Goal: Task Accomplishment & Management: Use online tool/utility

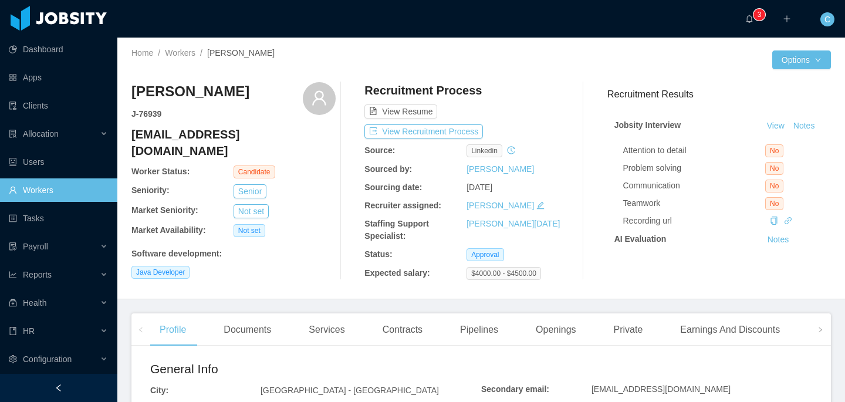
scroll to position [30, 0]
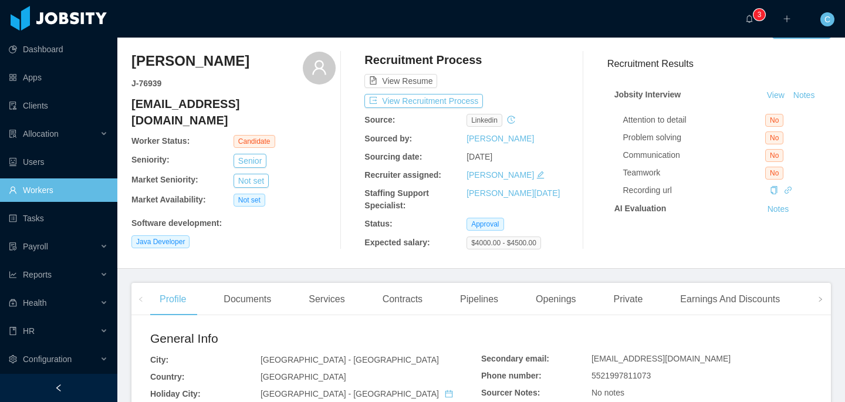
click at [90, 188] on link "Workers" at bounding box center [58, 189] width 99 height 23
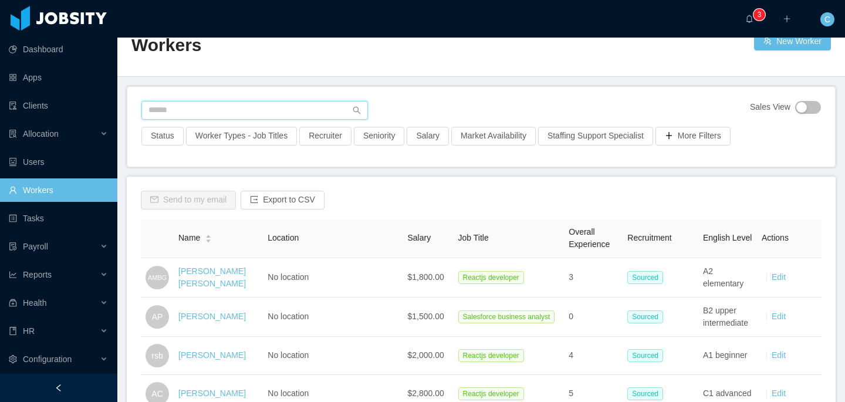
click at [184, 104] on input "text" at bounding box center [254, 110] width 226 height 19
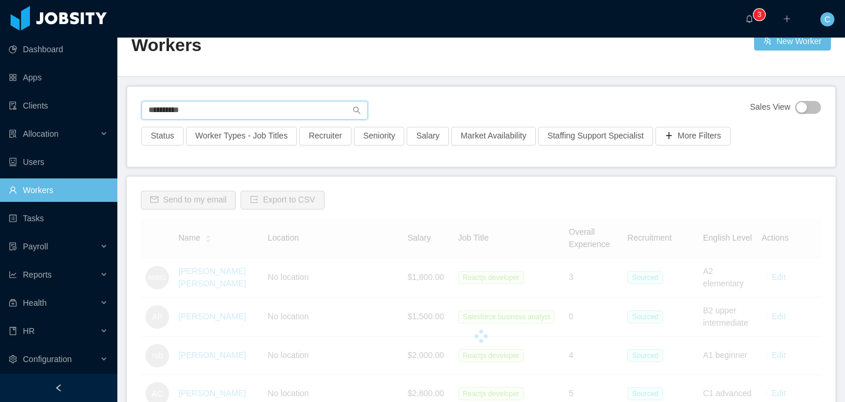
scroll to position [22, 0]
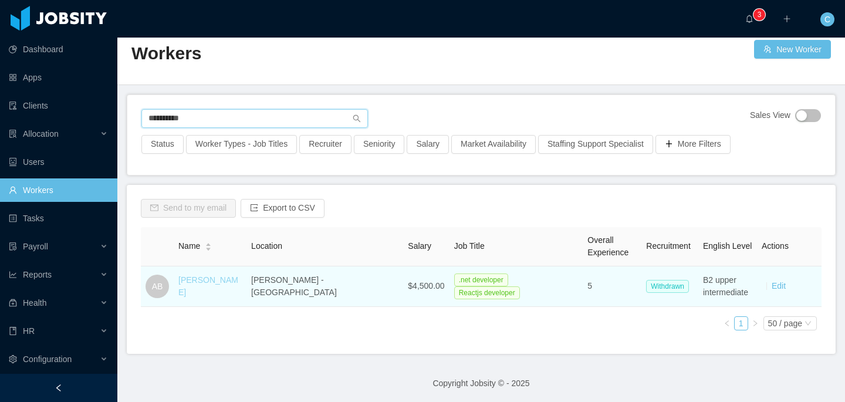
type input "**********"
click at [216, 286] on link "Aldo Bento" at bounding box center [208, 286] width 60 height 22
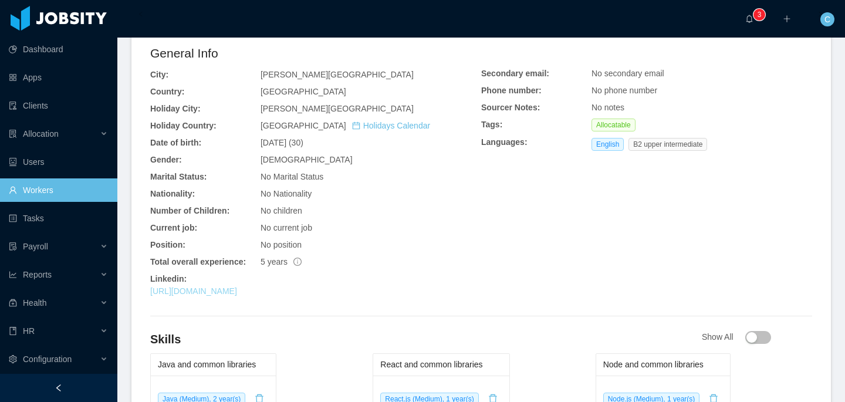
scroll to position [369, 0]
click at [237, 294] on link "https://py.linkedin.com/in/aldo-bento-dev" at bounding box center [193, 290] width 87 height 9
click at [596, 249] on div "General Info City: Asunción - Asunción Country: Paraguay Holiday City: Asunción…" at bounding box center [481, 172] width 662 height 258
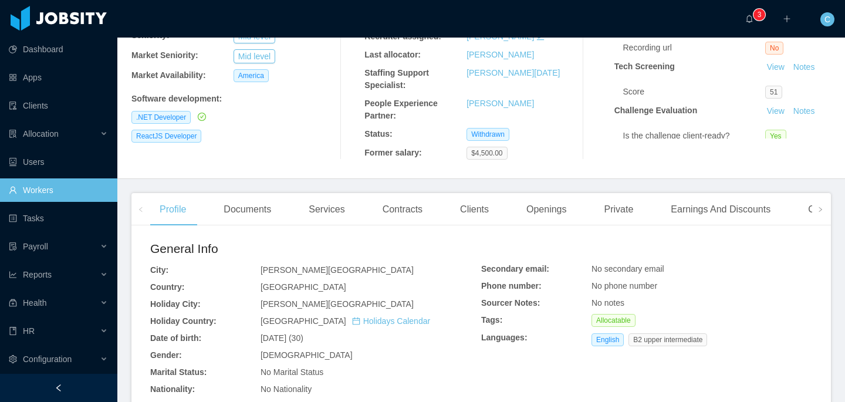
scroll to position [168, 0]
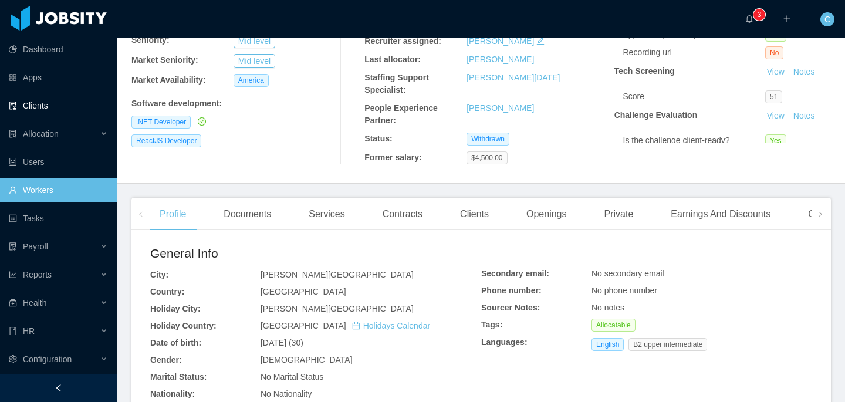
click at [86, 99] on link "Clients" at bounding box center [58, 105] width 99 height 23
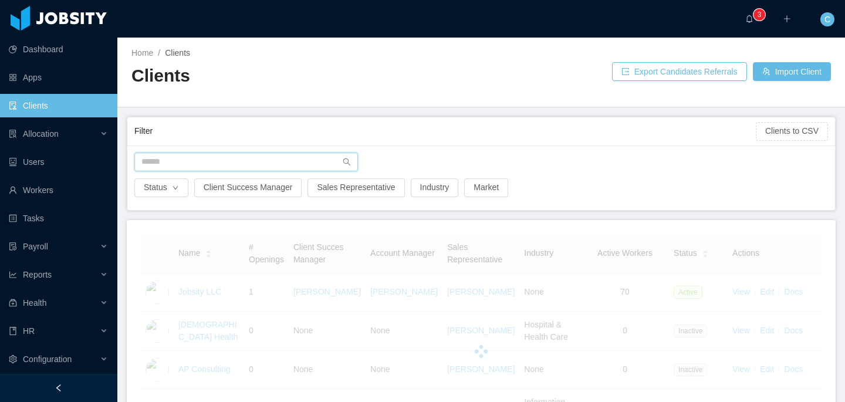
click at [188, 159] on input "text" at bounding box center [245, 161] width 223 height 19
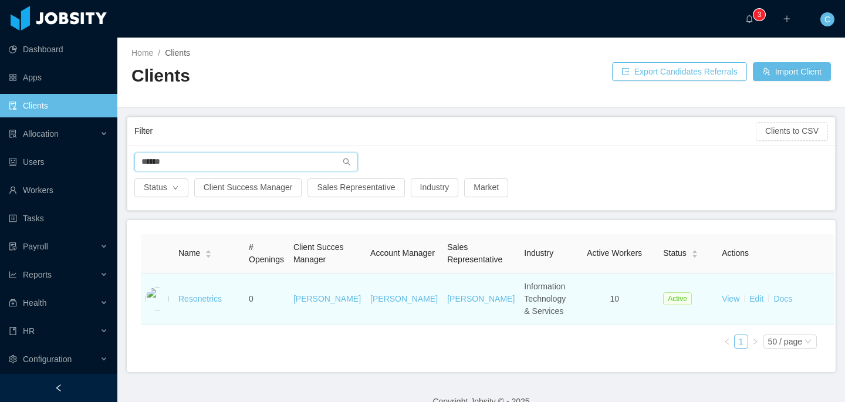
type input "******"
click at [184, 304] on td "Resonetrics" at bounding box center [209, 299] width 70 height 52
click at [186, 303] on link "Resonetrics" at bounding box center [199, 298] width 43 height 9
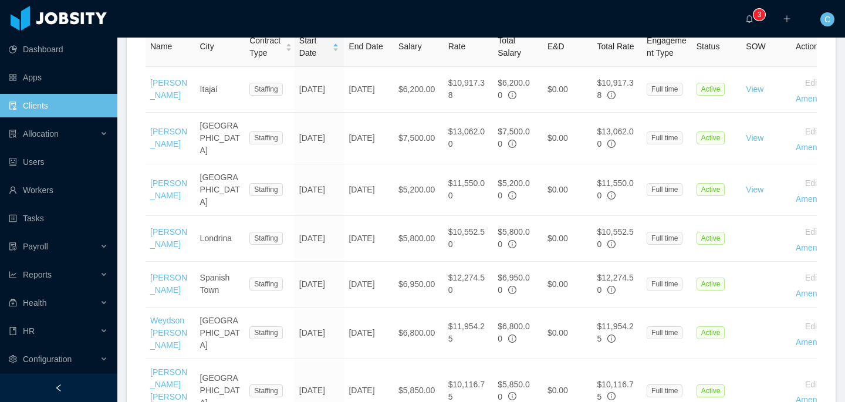
scroll to position [467, 0]
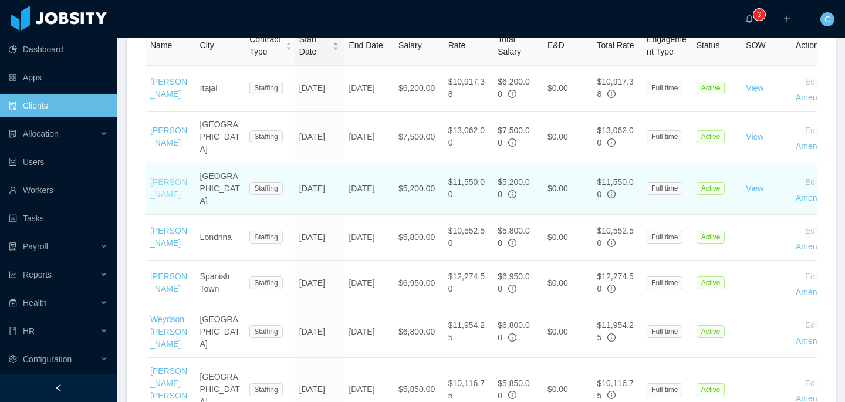
click at [161, 177] on link "Stephen Camilo" at bounding box center [168, 188] width 37 height 22
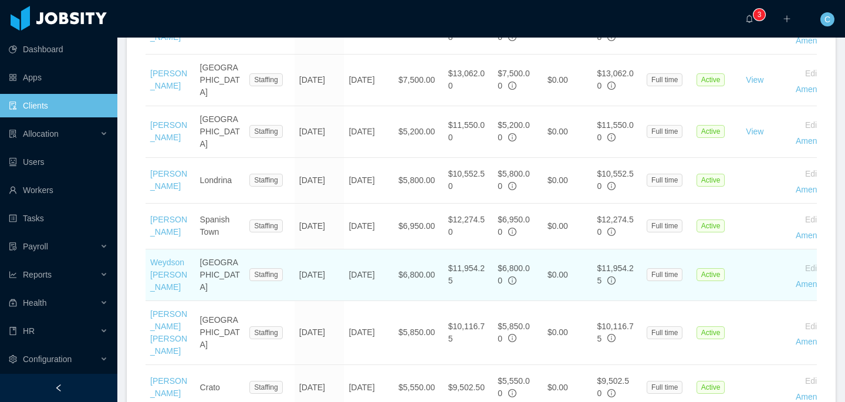
scroll to position [525, 0]
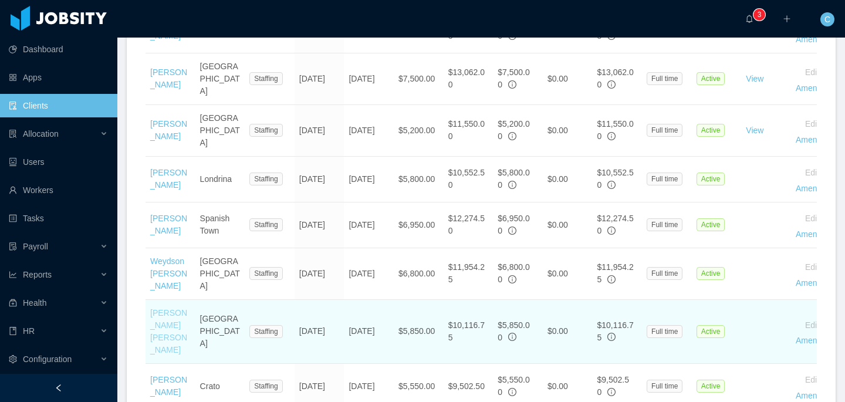
click at [167, 308] on link "Gregory Wanjama Mwaura" at bounding box center [168, 331] width 37 height 46
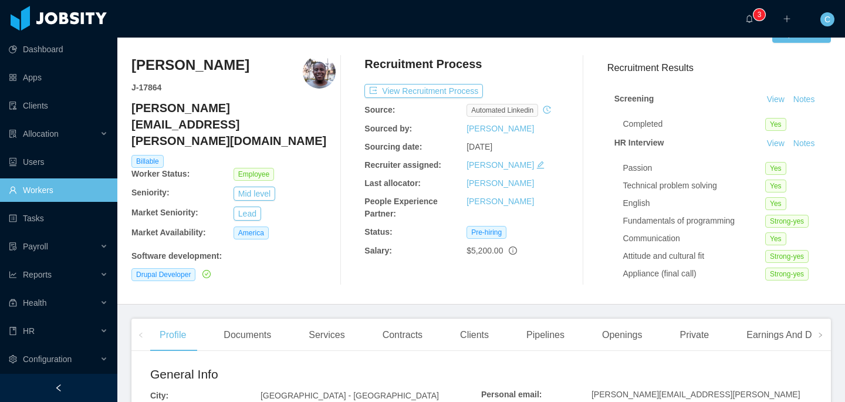
scroll to position [27, 0]
click at [445, 292] on div "Stephen Camilo J- 17864 stephen.camilo@jobsity.com Billable Worker Status: Empl…" at bounding box center [480, 170] width 699 height 248
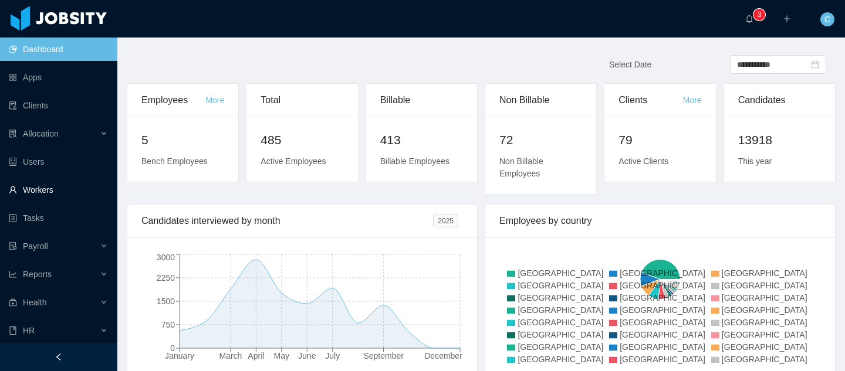
click at [69, 189] on link "Workers" at bounding box center [58, 189] width 99 height 23
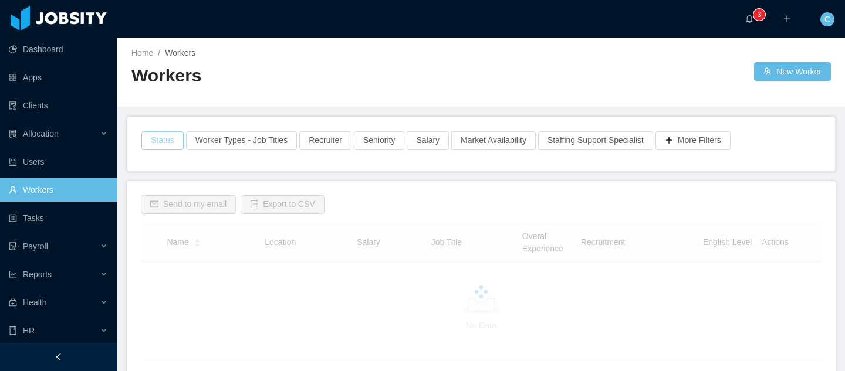
click at [160, 140] on button "Status" at bounding box center [162, 140] width 42 height 19
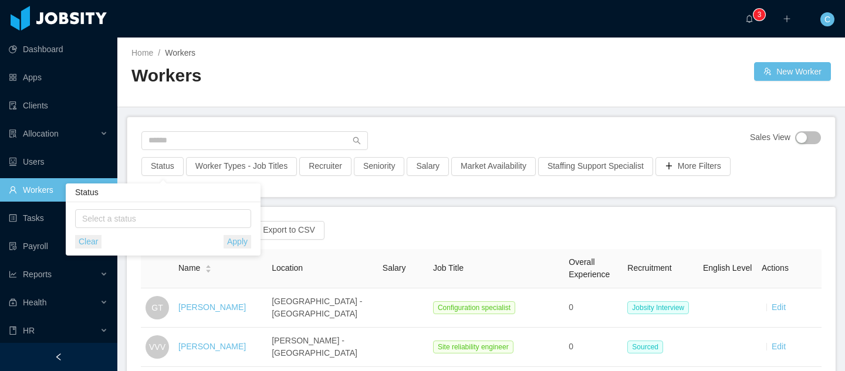
click at [156, 191] on div "Status" at bounding box center [163, 193] width 195 height 19
click at [142, 219] on div "Select a status" at bounding box center [160, 219] width 157 height 12
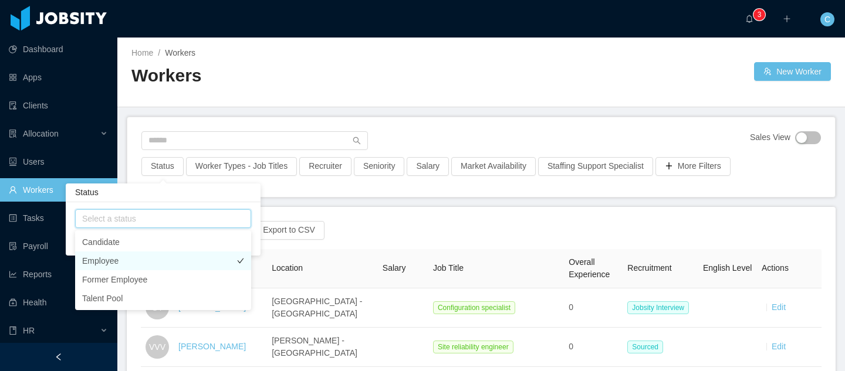
click at [117, 258] on li "Employee" at bounding box center [163, 261] width 176 height 19
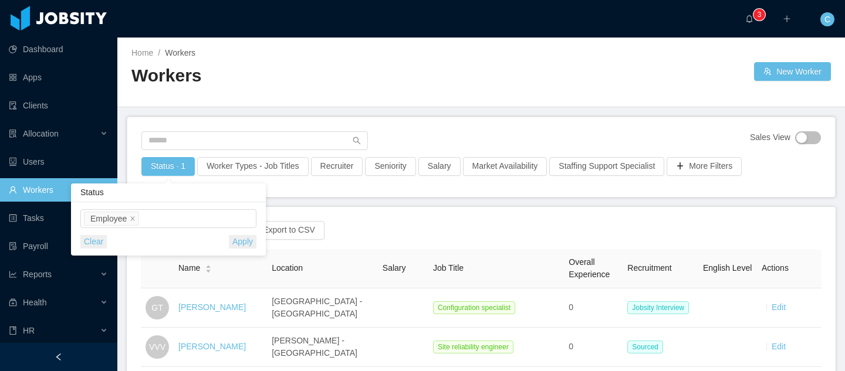
click at [240, 192] on div "Status" at bounding box center [168, 193] width 195 height 19
click at [248, 246] on button "Apply" at bounding box center [243, 241] width 28 height 13
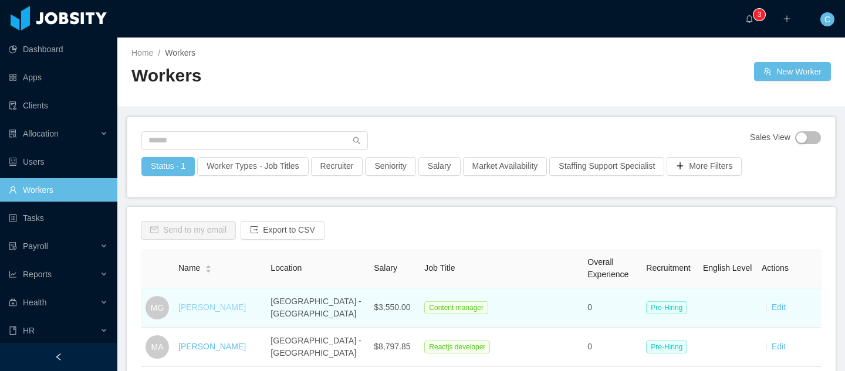
click at [236, 308] on link "[PERSON_NAME]" at bounding box center [211, 307] width 67 height 9
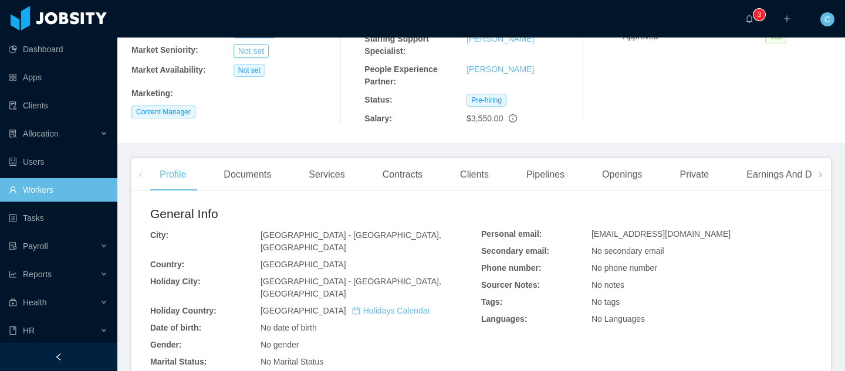
scroll to position [274, 0]
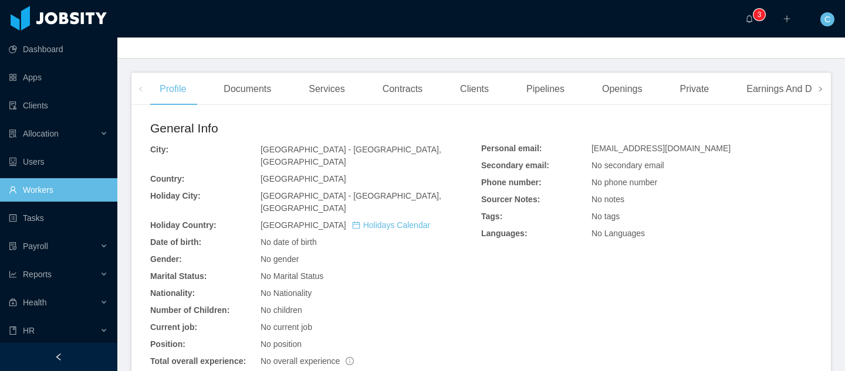
click at [819, 90] on icon "icon: right" at bounding box center [820, 89] width 6 height 6
click at [790, 89] on div "Groups" at bounding box center [778, 89] width 49 height 33
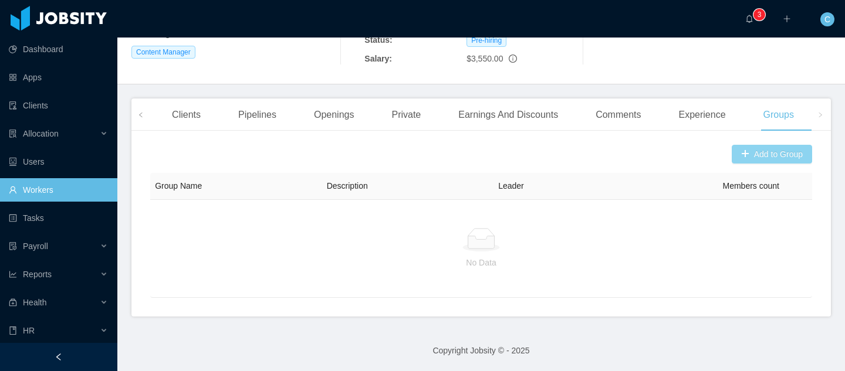
click at [751, 154] on button "Add to Group" at bounding box center [771, 154] width 80 height 19
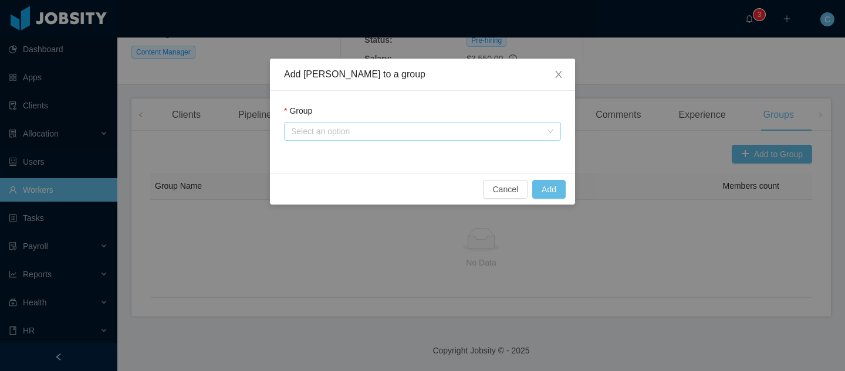
click at [516, 133] on div "Select an option" at bounding box center [416, 132] width 250 height 12
click at [490, 117] on div "Group" at bounding box center [422, 113] width 277 height 17
click at [372, 130] on div "Select an option" at bounding box center [416, 132] width 250 height 12
click at [493, 185] on button "Cancel" at bounding box center [505, 189] width 45 height 19
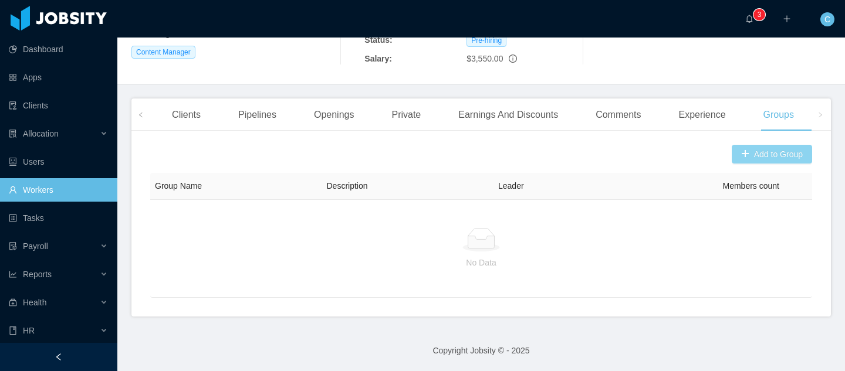
scroll to position [30, 0]
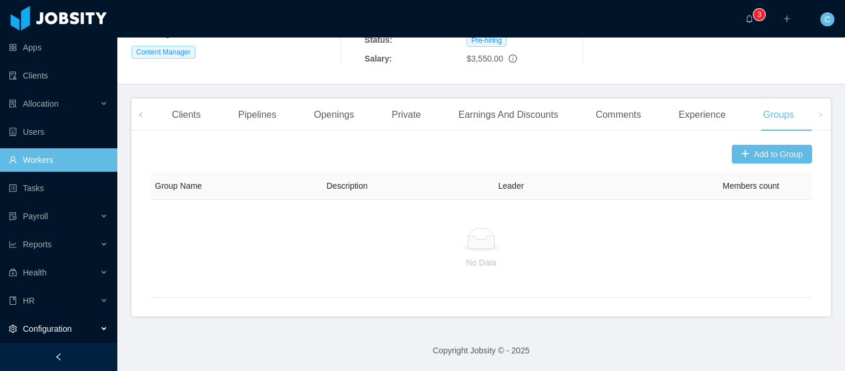
click at [94, 322] on div "Configuration" at bounding box center [58, 328] width 117 height 23
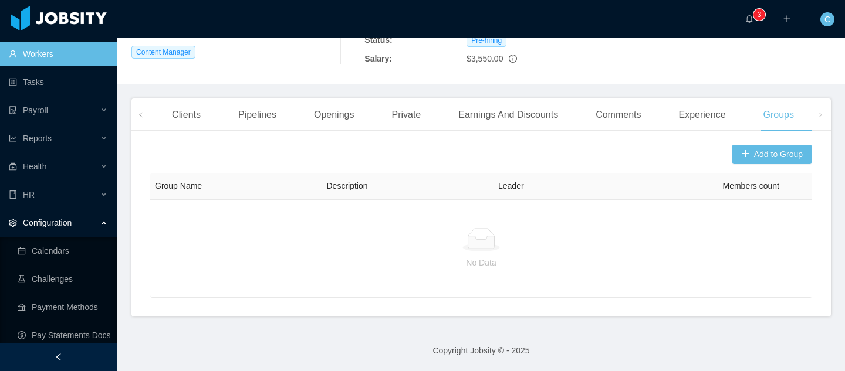
click at [97, 226] on div "Configuration" at bounding box center [58, 222] width 117 height 23
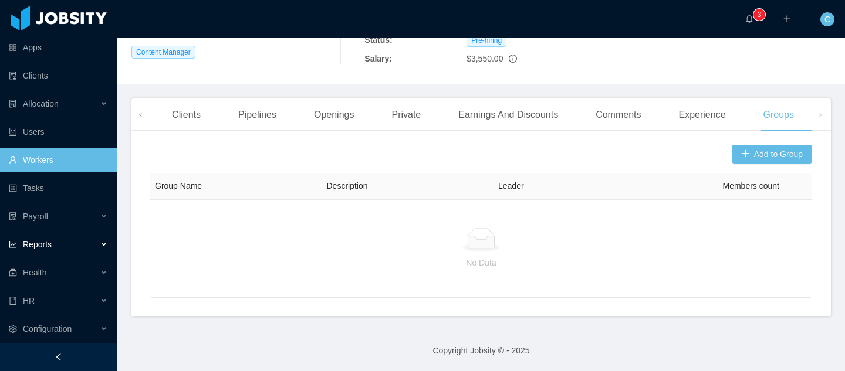
click at [96, 245] on div "Reports" at bounding box center [58, 244] width 117 height 23
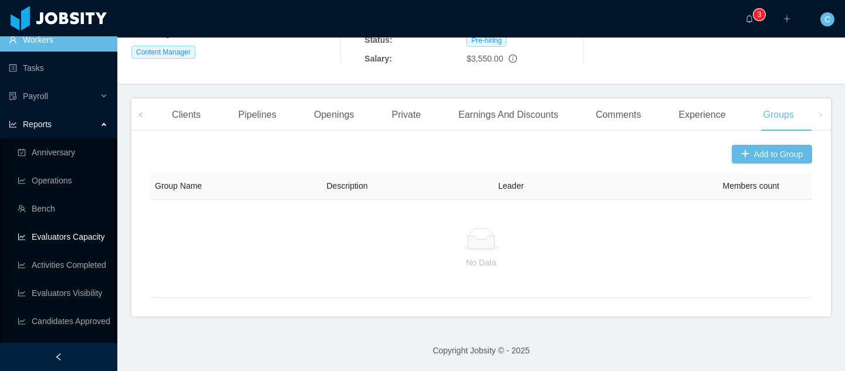
scroll to position [0, 0]
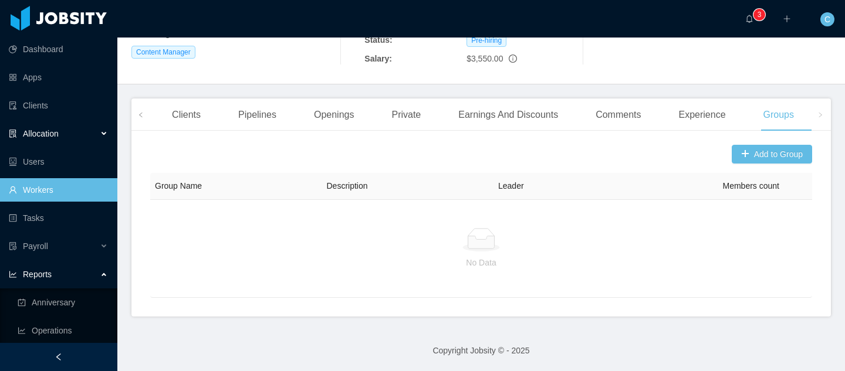
click at [74, 134] on div "Allocation" at bounding box center [58, 133] width 117 height 23
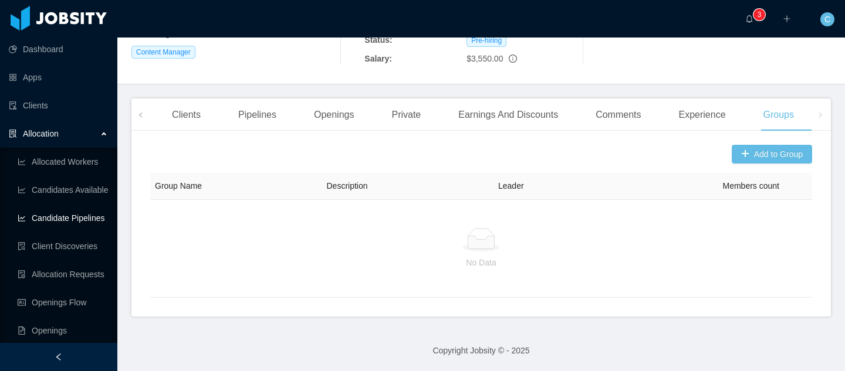
click at [65, 213] on link "Candidate Pipelines" at bounding box center [63, 217] width 90 height 23
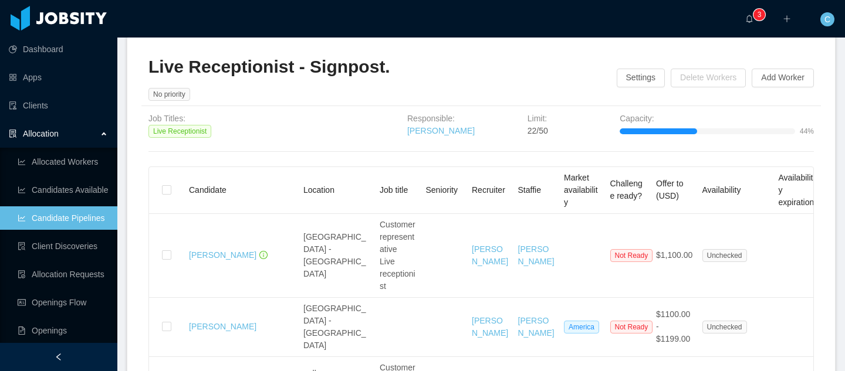
scroll to position [517, 0]
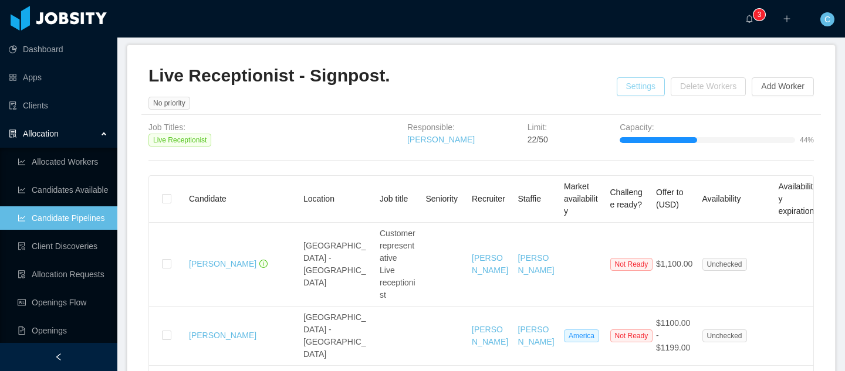
click at [618, 96] on button "Settings" at bounding box center [640, 86] width 49 height 19
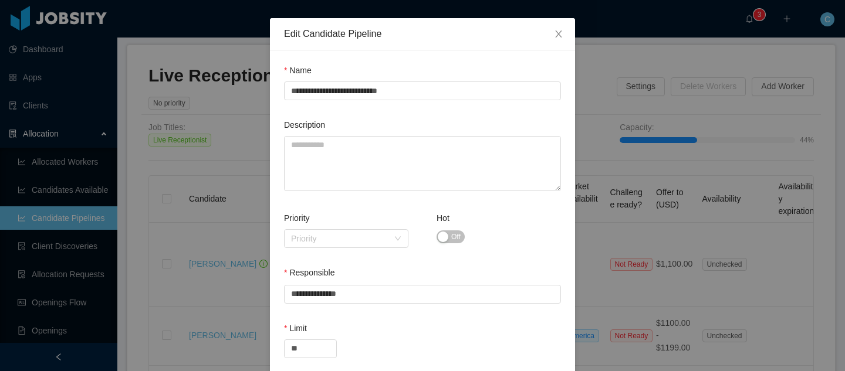
scroll to position [39, 0]
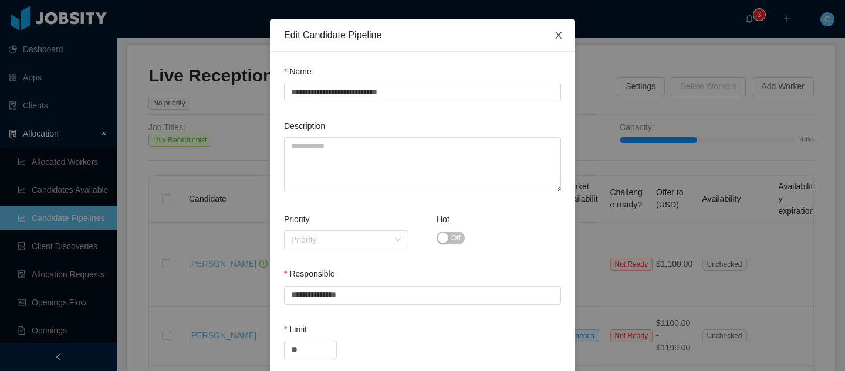
click at [557, 33] on icon "icon: close" at bounding box center [558, 34] width 9 height 9
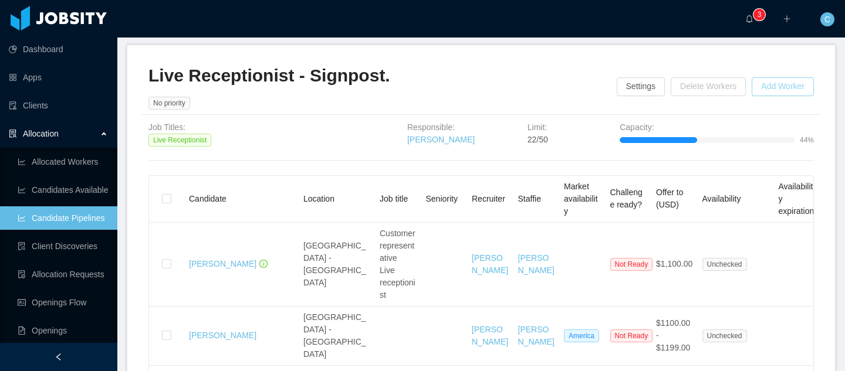
click at [768, 96] on button "Add Worker" at bounding box center [782, 86] width 62 height 19
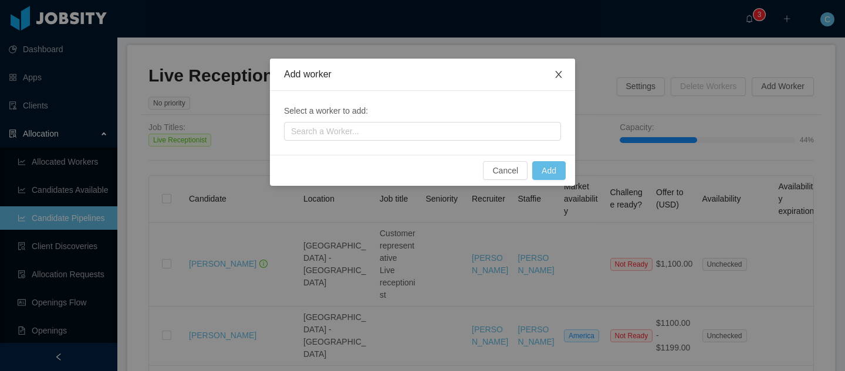
click at [558, 75] on icon "icon: close" at bounding box center [558, 74] width 6 height 7
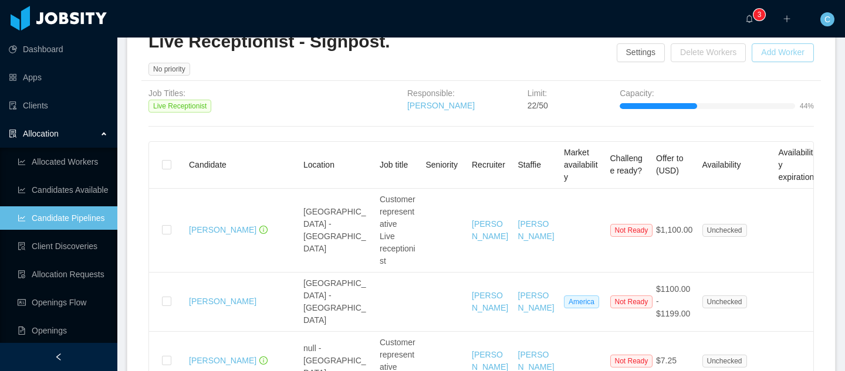
scroll to position [0, 0]
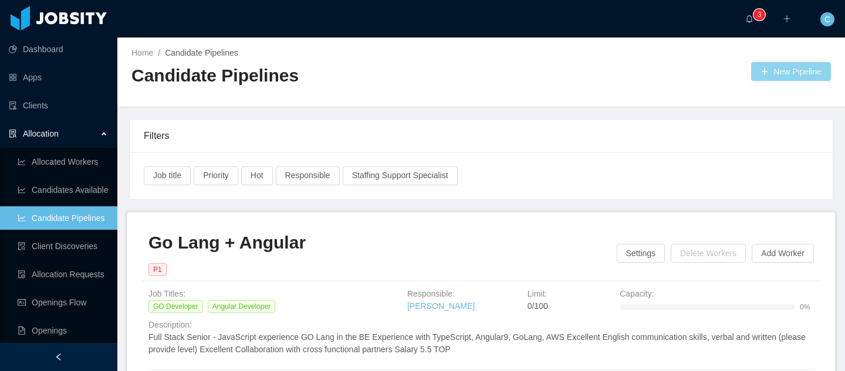
click at [804, 72] on button "New Pipeline" at bounding box center [791, 71] width 80 height 19
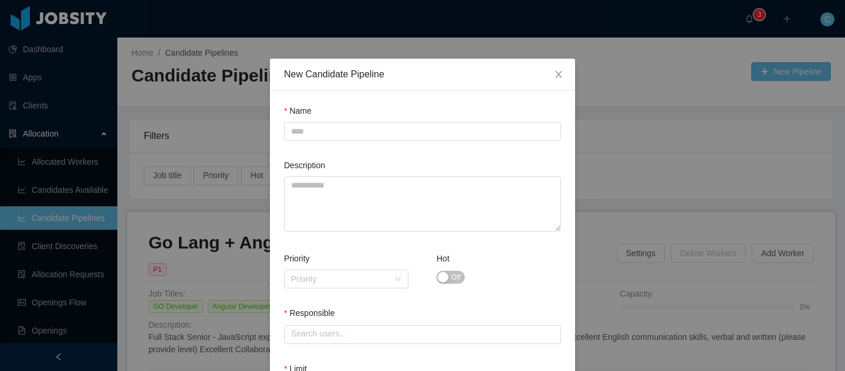
scroll to position [159, 0]
